Goal: Task Accomplishment & Management: Complete application form

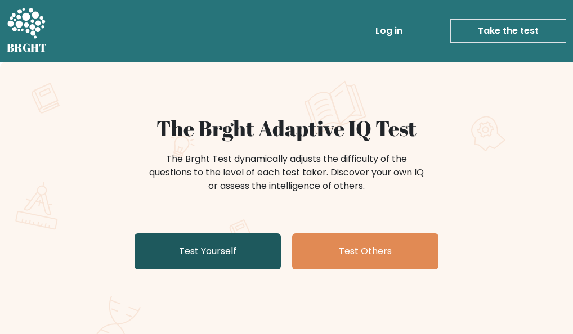
click at [228, 252] on link "Test Yourself" at bounding box center [207, 252] width 146 height 36
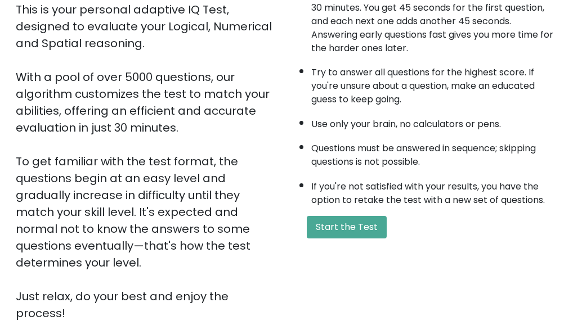
scroll to position [225, 0]
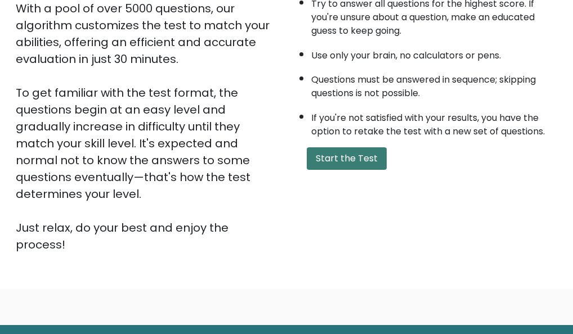
click at [367, 151] on button "Start the Test" at bounding box center [347, 158] width 80 height 23
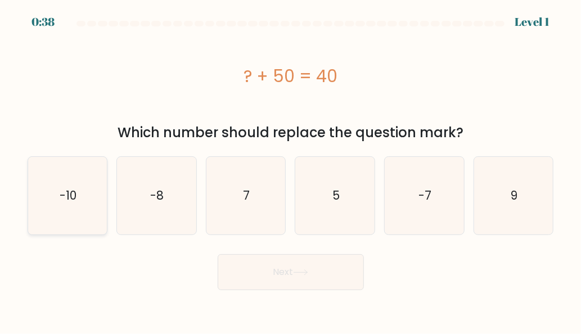
click at [75, 208] on icon "-10" at bounding box center [68, 196] width 78 height 78
click at [291, 170] on input "a. -10" at bounding box center [291, 168] width 1 height 3
radio input "true"
click at [297, 277] on button "Next" at bounding box center [291, 272] width 146 height 36
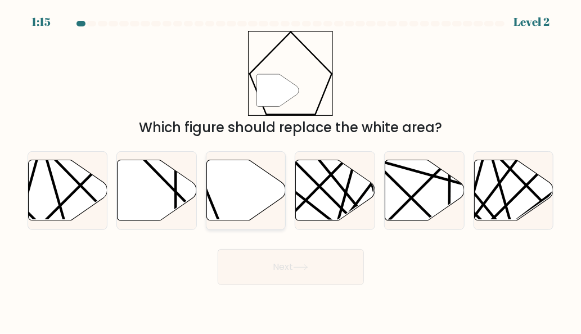
click at [235, 199] on icon at bounding box center [246, 190] width 79 height 61
click at [291, 170] on input "c." at bounding box center [291, 168] width 1 height 3
radio input "true"
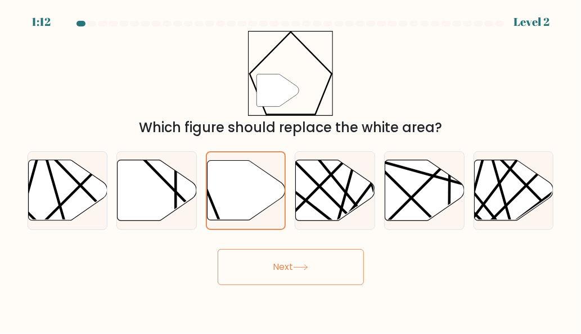
click at [290, 268] on button "Next" at bounding box center [291, 267] width 146 height 36
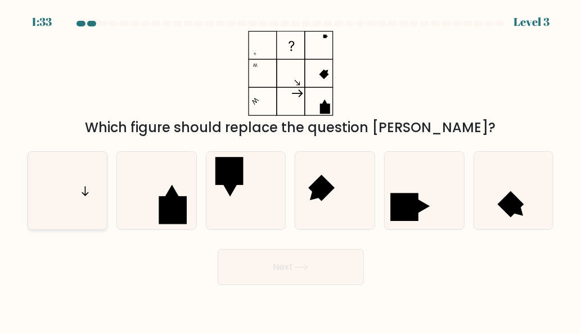
click at [75, 194] on icon at bounding box center [68, 191] width 78 height 78
click at [291, 170] on input "a." at bounding box center [291, 168] width 1 height 3
radio input "true"
click at [320, 271] on button "Next" at bounding box center [291, 267] width 146 height 36
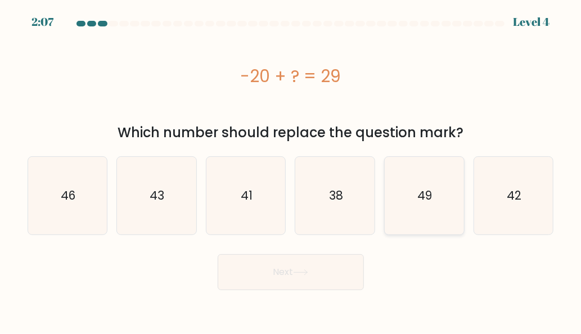
click at [444, 205] on icon "49" at bounding box center [424, 196] width 78 height 78
click at [291, 170] on input "e. 49" at bounding box center [291, 168] width 1 height 3
radio input "true"
click at [302, 272] on icon at bounding box center [300, 273] width 15 height 6
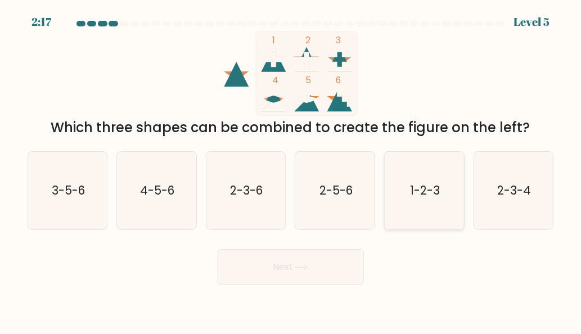
click at [439, 195] on text "1-2-3" at bounding box center [425, 190] width 30 height 16
click at [291, 170] on input "e. 1-2-3" at bounding box center [291, 168] width 1 height 3
radio input "true"
click at [305, 271] on icon at bounding box center [300, 267] width 15 height 6
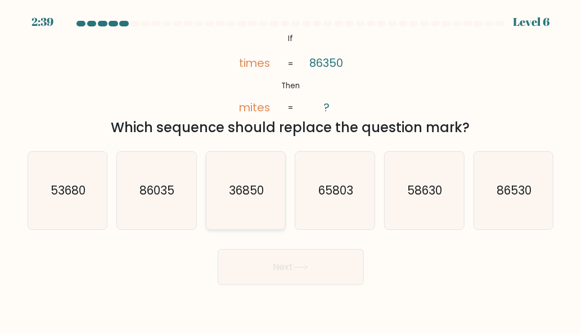
click at [249, 200] on icon "36850" at bounding box center [246, 191] width 78 height 78
click at [291, 170] on input "c. 36850" at bounding box center [291, 168] width 1 height 3
radio input "true"
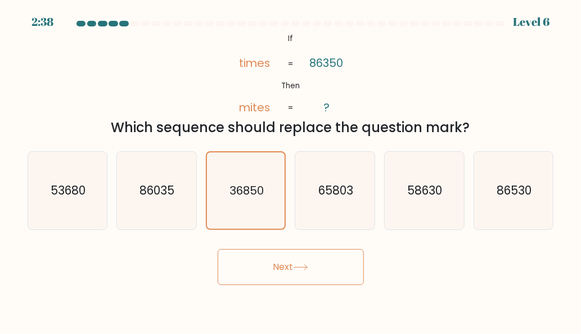
click at [294, 258] on button "Next" at bounding box center [291, 267] width 146 height 36
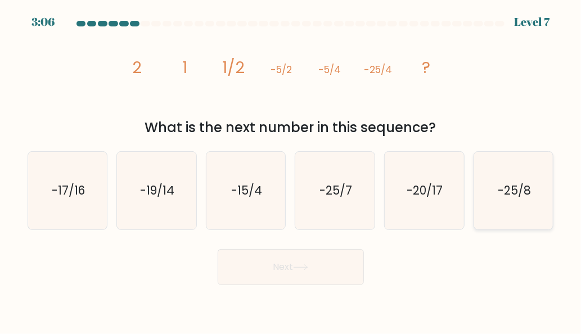
click at [519, 187] on text "-25/8" at bounding box center [514, 190] width 33 height 16
click at [291, 170] on input "f. -25/8" at bounding box center [291, 168] width 1 height 3
radio input "true"
click at [299, 268] on icon at bounding box center [300, 267] width 15 height 6
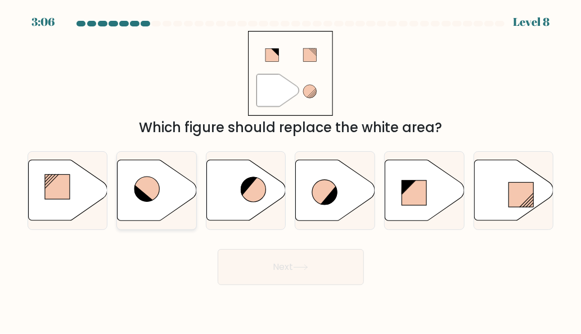
click at [181, 192] on icon at bounding box center [157, 190] width 79 height 61
click at [291, 170] on input "b." at bounding box center [291, 168] width 1 height 3
radio input "true"
click at [314, 269] on button "Next" at bounding box center [291, 267] width 146 height 36
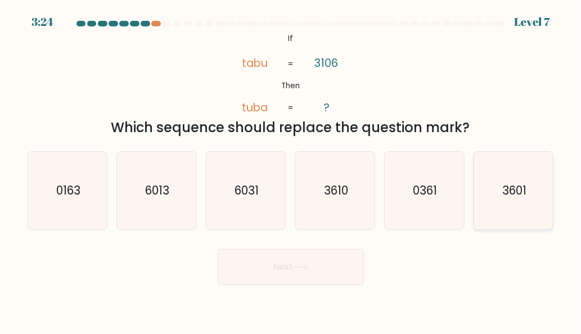
click at [523, 206] on icon "3601" at bounding box center [514, 191] width 78 height 78
click at [291, 170] on input "f. 3601" at bounding box center [291, 168] width 1 height 3
radio input "true"
click at [309, 272] on button "Next" at bounding box center [291, 267] width 146 height 36
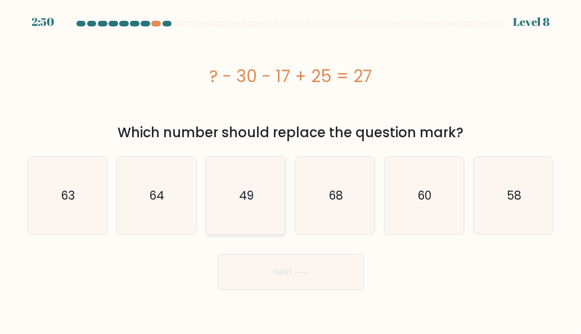
click at [270, 219] on icon "49" at bounding box center [246, 196] width 78 height 78
click at [291, 170] on input "c. 49" at bounding box center [291, 168] width 1 height 3
radio input "true"
click at [313, 275] on button "Next" at bounding box center [291, 272] width 146 height 36
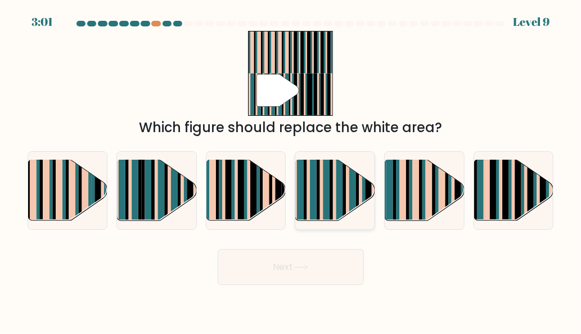
click at [324, 204] on rect at bounding box center [327, 198] width 7 height 78
click at [291, 170] on input "d." at bounding box center [291, 168] width 1 height 3
radio input "true"
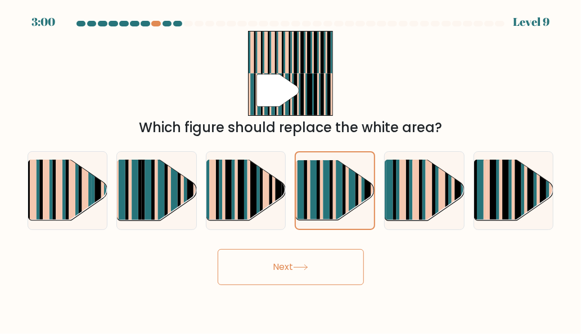
click at [327, 255] on button "Next" at bounding box center [291, 267] width 146 height 36
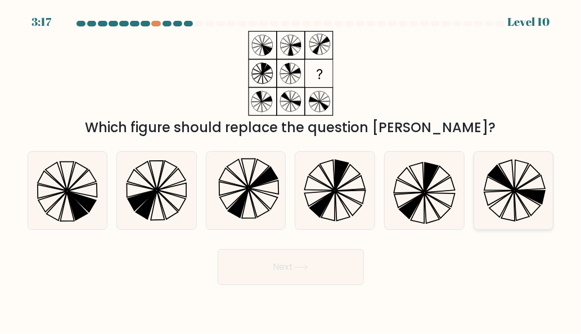
click at [500, 181] on icon at bounding box center [501, 177] width 26 height 25
click at [291, 170] on input "f." at bounding box center [291, 168] width 1 height 3
radio input "true"
click at [285, 267] on button "Next" at bounding box center [291, 267] width 146 height 36
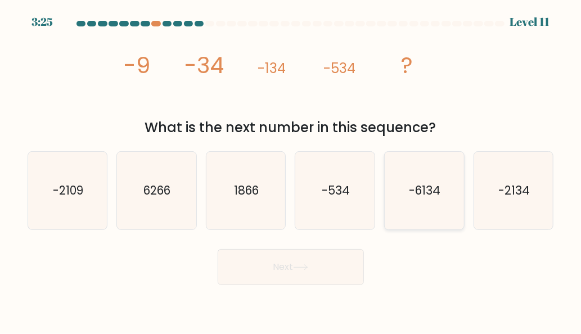
drag, startPoint x: 473, startPoint y: 187, endPoint x: 397, endPoint y: 195, distance: 76.4
click at [475, 187] on div "f. -2134" at bounding box center [513, 190] width 89 height 79
click at [414, 212] on icon "-6134" at bounding box center [424, 191] width 78 height 78
click at [361, 224] on icon "-534" at bounding box center [336, 191] width 78 height 78
click at [291, 170] on input "d. -534" at bounding box center [291, 168] width 1 height 3
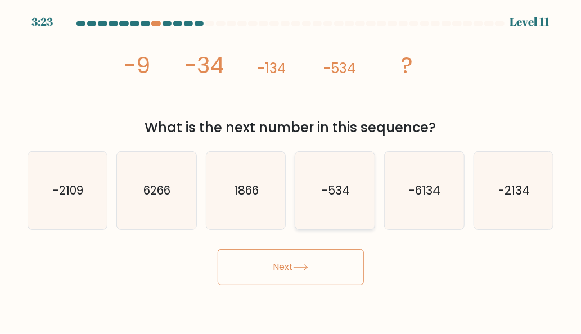
radio input "true"
click at [254, 200] on icon "1866" at bounding box center [246, 191] width 78 height 78
click at [291, 170] on input "c. [DATE]" at bounding box center [291, 168] width 1 height 3
radio input "true"
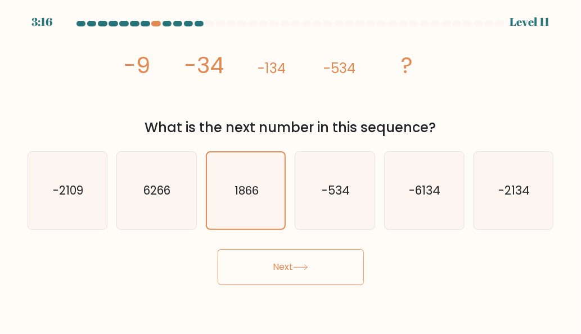
click at [308, 264] on icon at bounding box center [300, 267] width 15 height 6
